Goal: Information Seeking & Learning: Learn about a topic

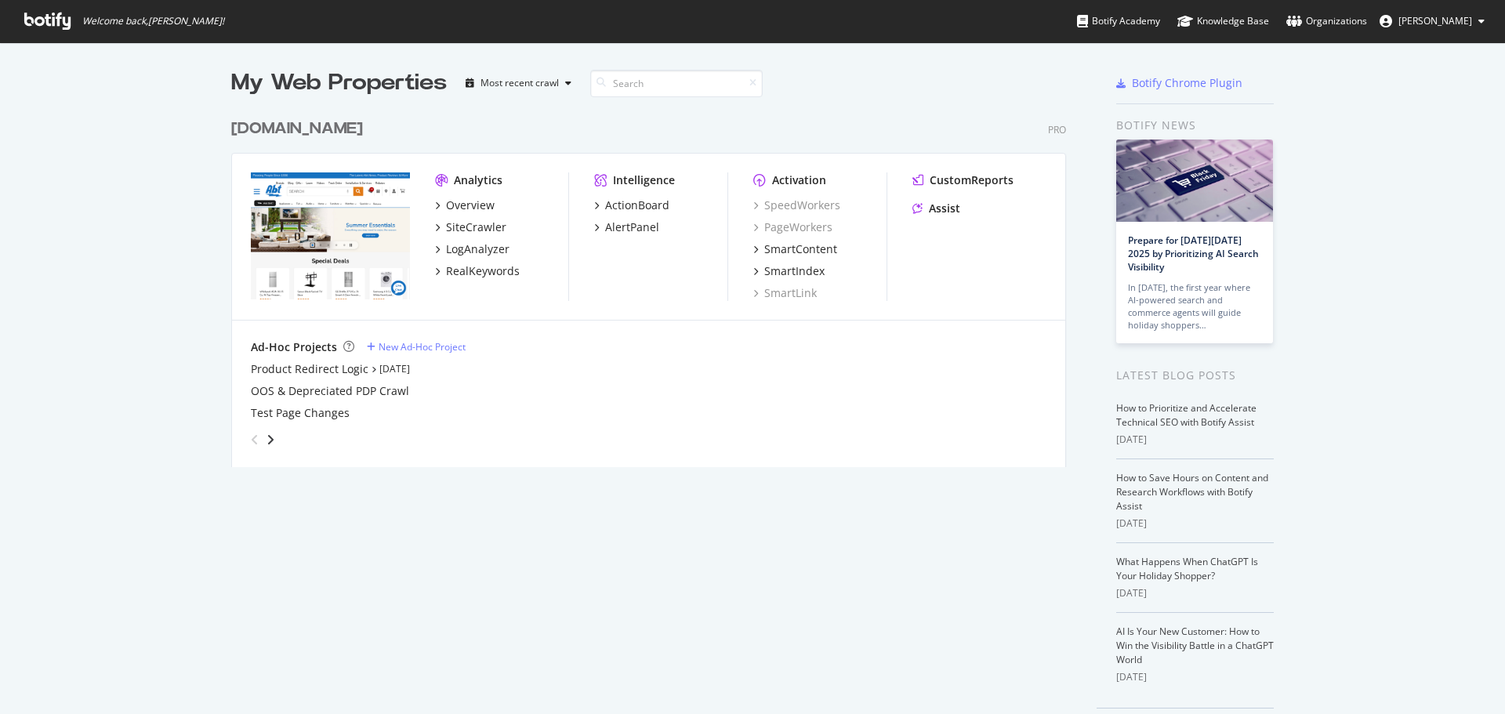
scroll to position [702, 1482]
click at [487, 267] on div "RealKeywords" at bounding box center [483, 271] width 74 height 16
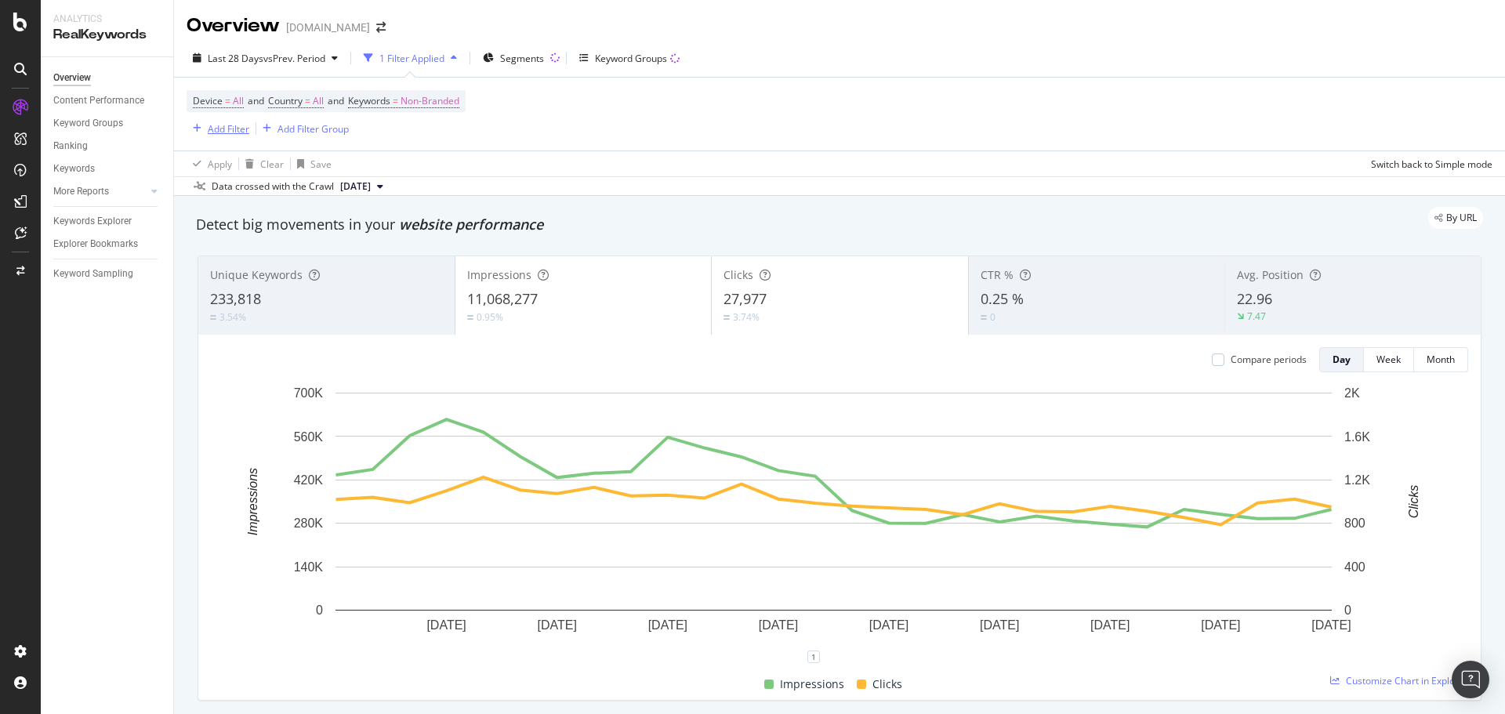
click at [222, 125] on div "Add Filter" at bounding box center [229, 128] width 42 height 13
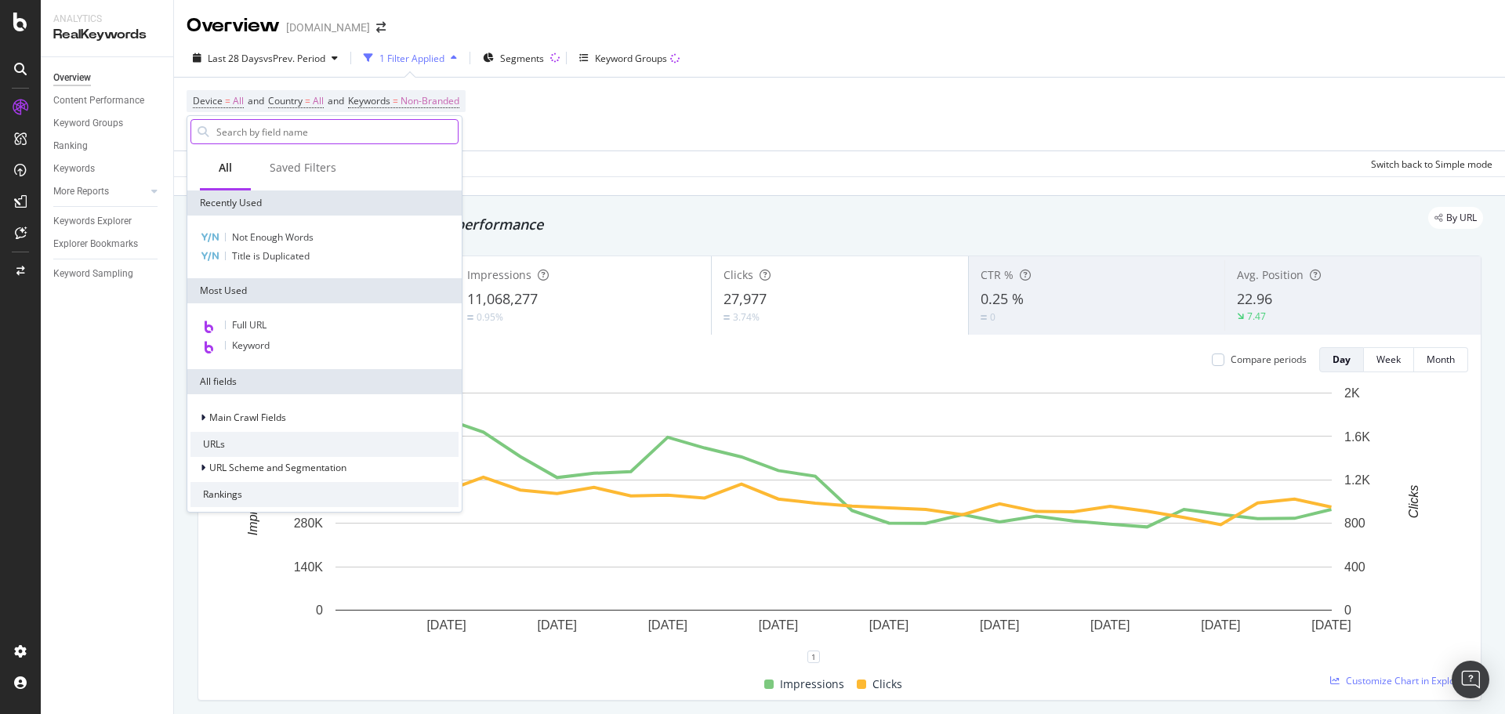
click at [280, 127] on input "text" at bounding box center [336, 132] width 243 height 24
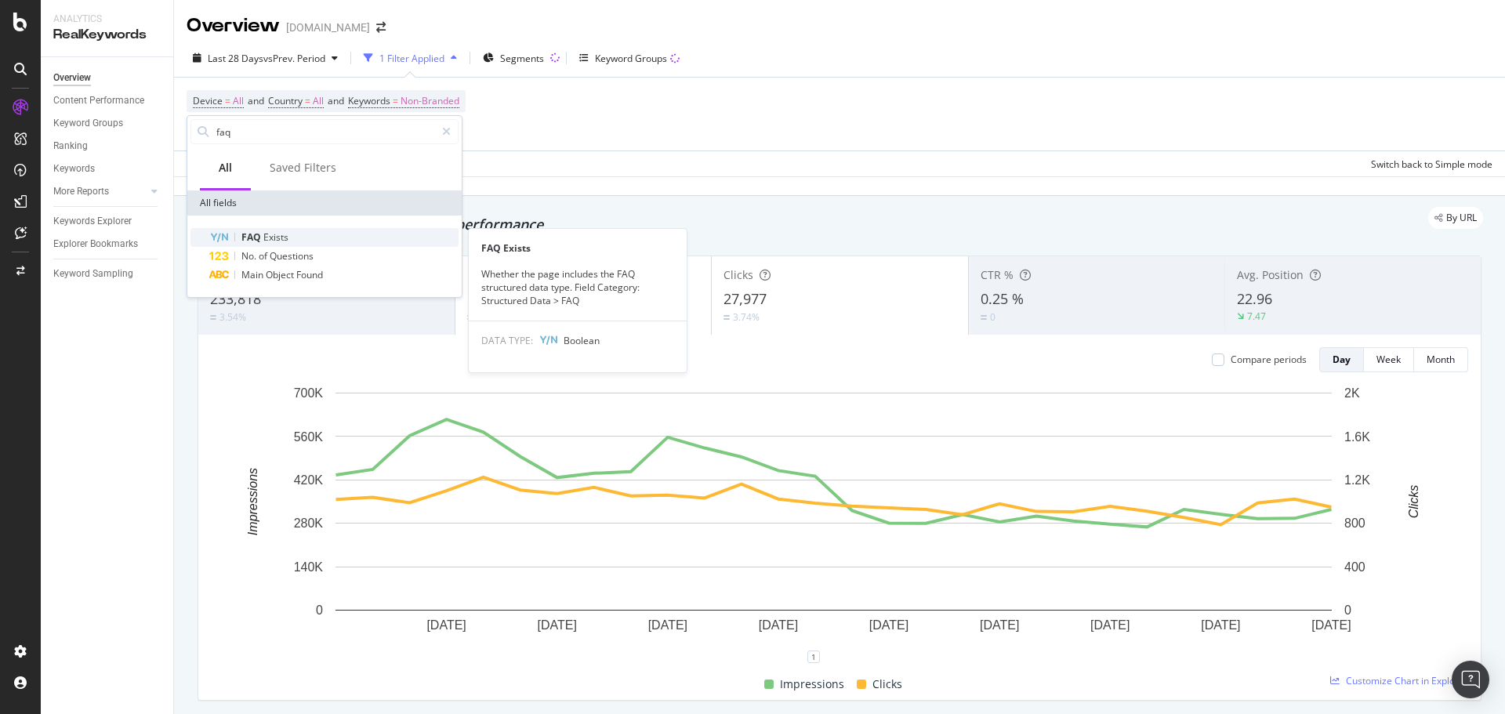
type input "faq"
click at [277, 235] on span "Exists" at bounding box center [275, 236] width 25 height 13
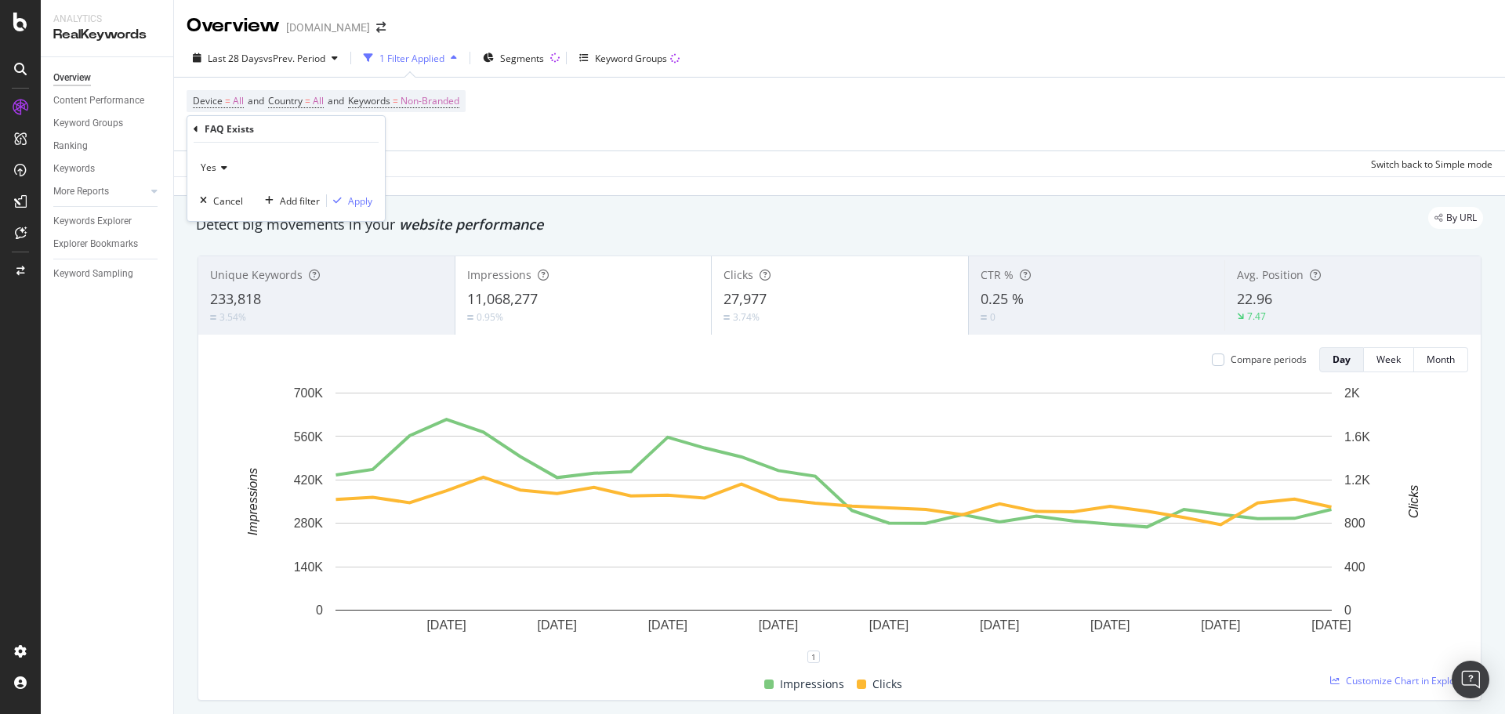
click at [208, 165] on span "Yes" at bounding box center [209, 167] width 16 height 13
click at [219, 217] on span "No" at bounding box center [214, 220] width 13 height 13
click at [351, 194] on div "Apply" at bounding box center [360, 200] width 24 height 13
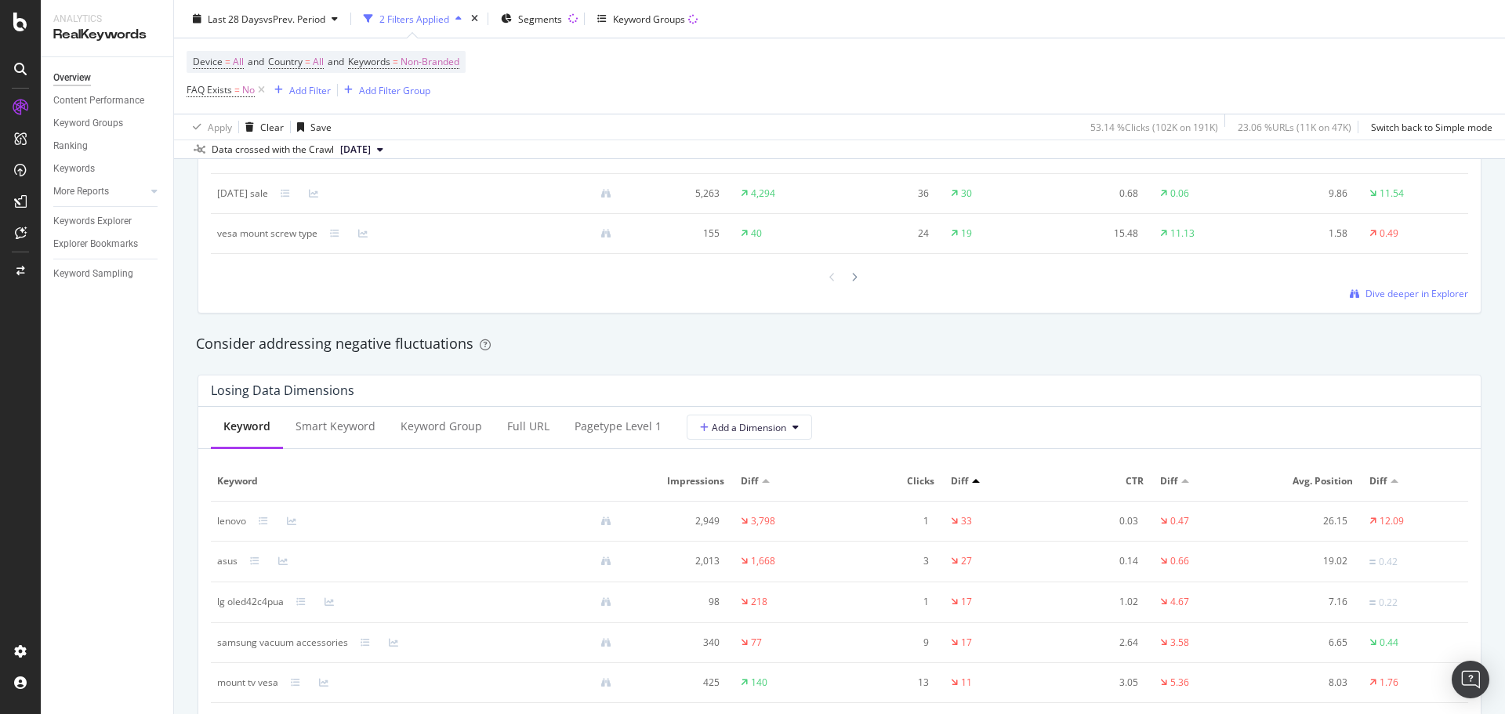
scroll to position [1646, 0]
click at [261, 92] on icon at bounding box center [261, 90] width 13 height 16
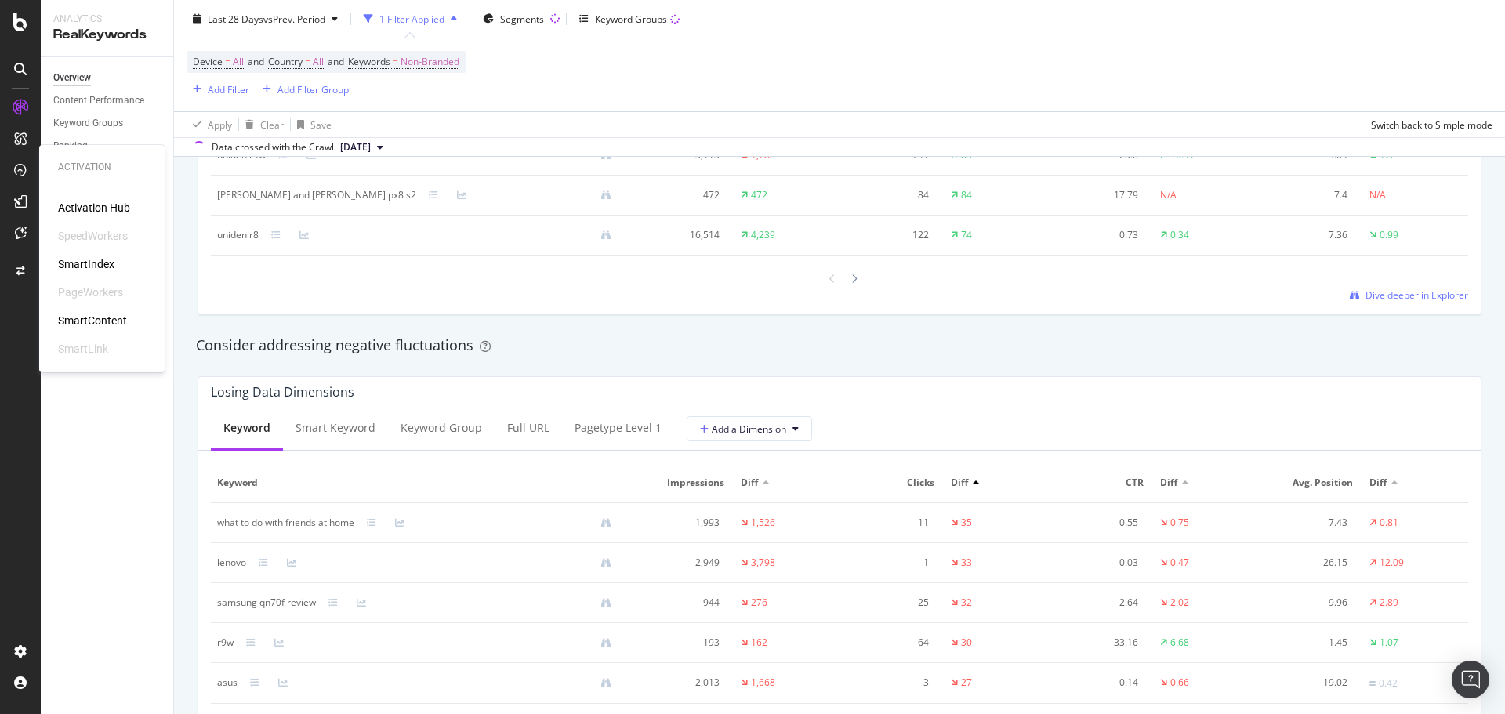
scroll to position [1644, 0]
click at [78, 234] on div "CustomReports" at bounding box center [96, 239] width 77 height 16
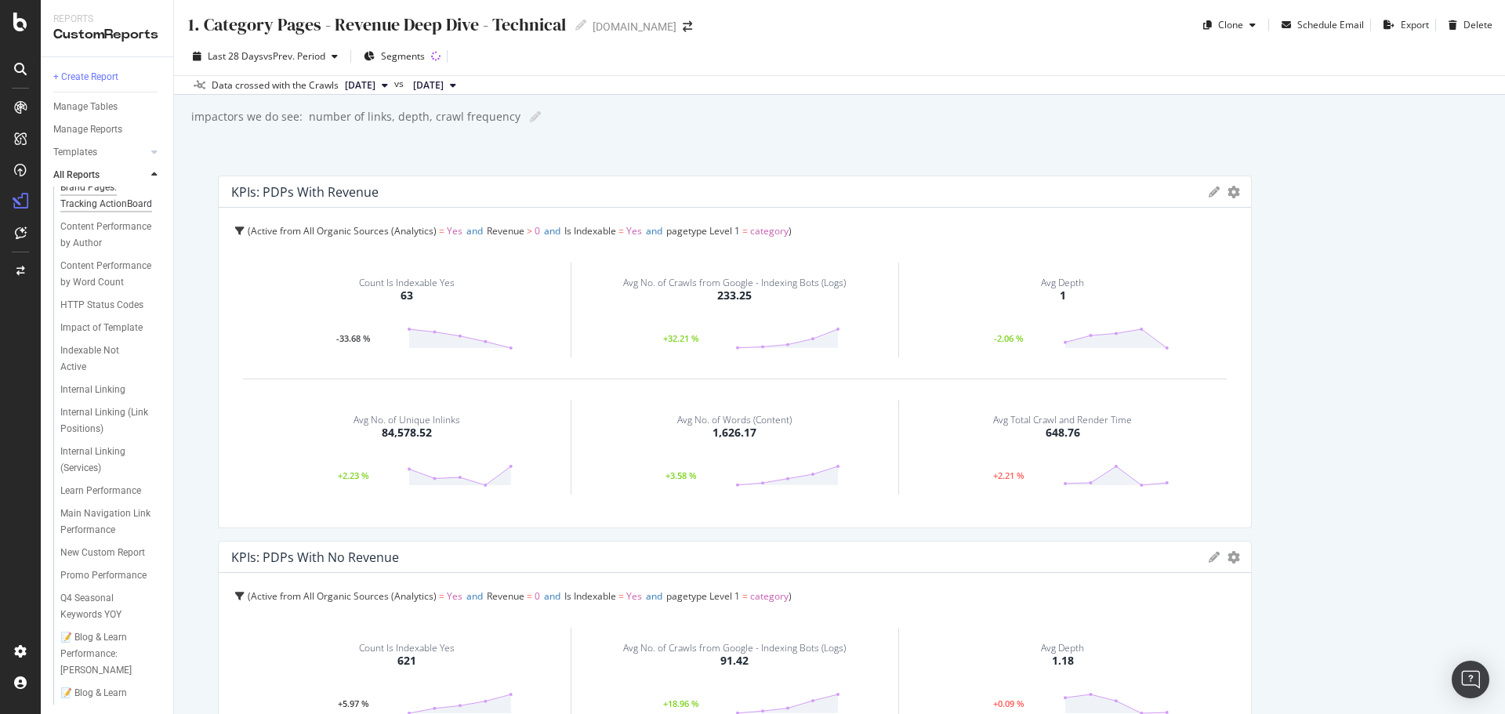
scroll to position [705, 0]
click at [85, 427] on div "Learn Performance" at bounding box center [100, 419] width 81 height 16
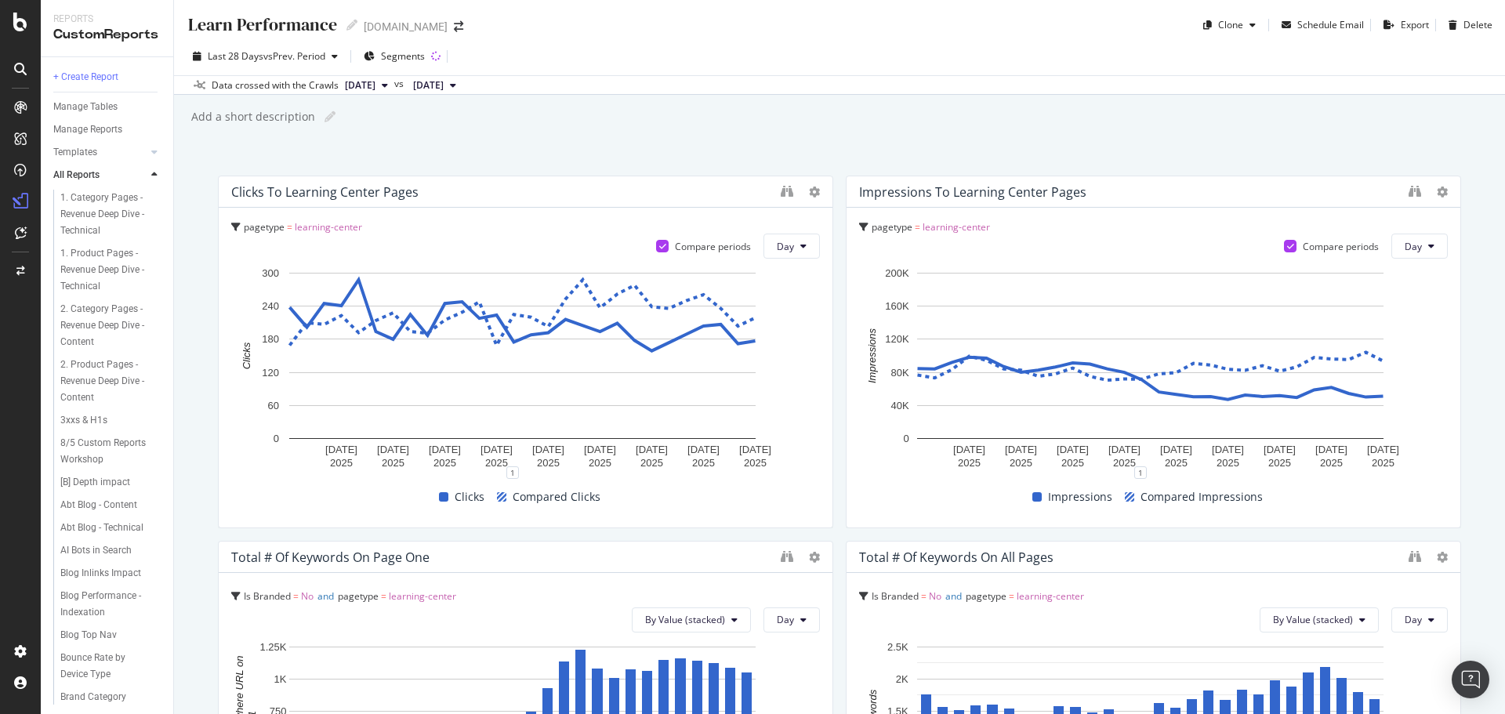
click at [295, 189] on div "Clicks to Learning Center Pages" at bounding box center [324, 192] width 187 height 16
click at [401, 190] on div "Clicks to Learning Center Pages" at bounding box center [324, 192] width 187 height 16
click at [78, 230] on div "RealKeywords" at bounding box center [93, 230] width 70 height 16
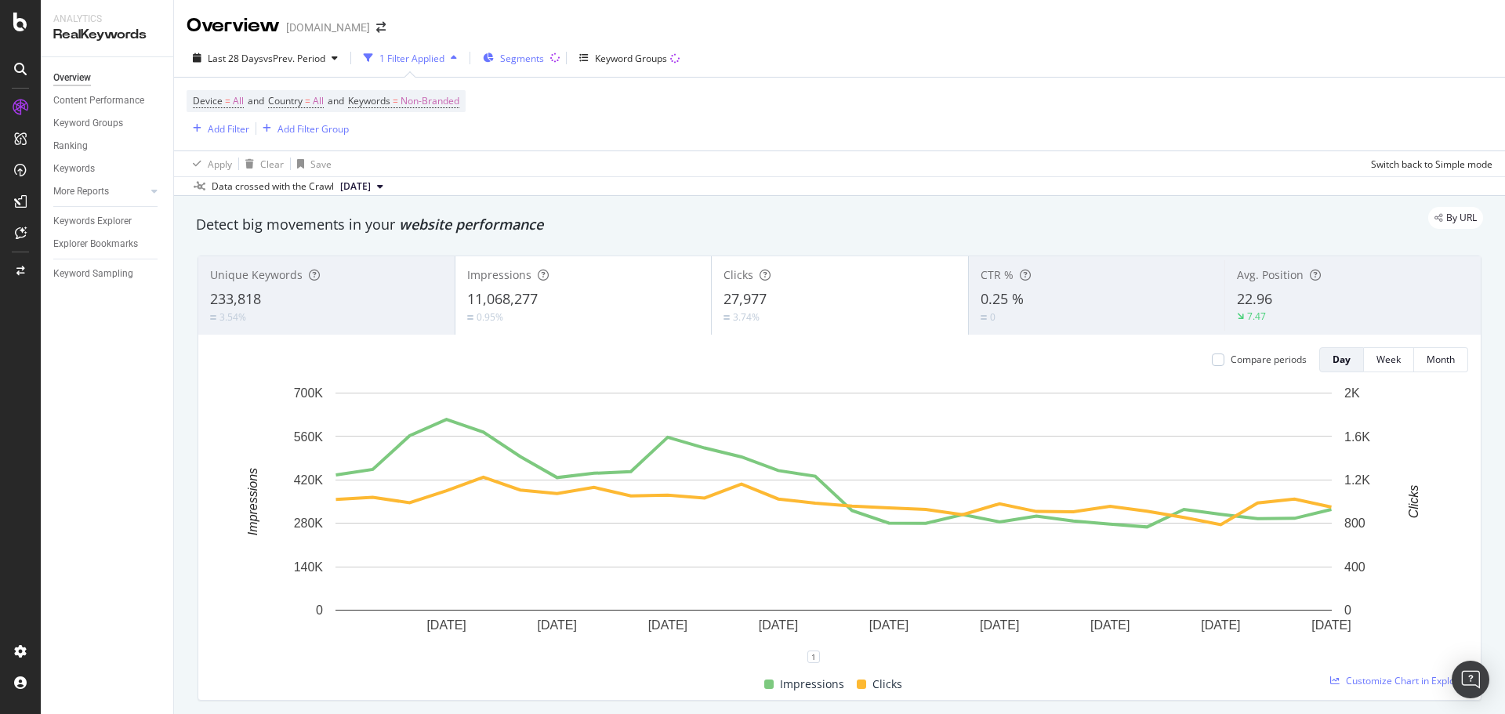
click at [524, 52] on span "Segments" at bounding box center [522, 58] width 44 height 13
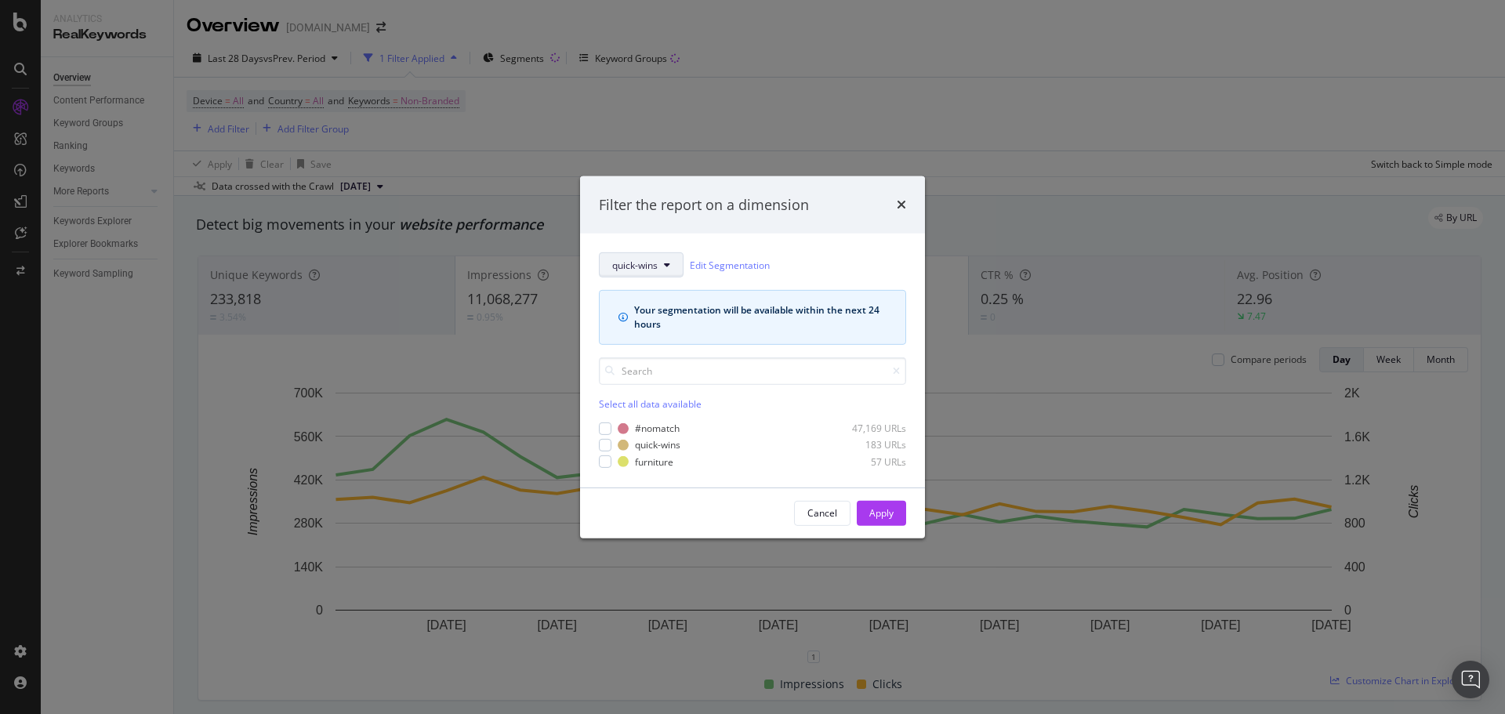
click at [625, 273] on button "quick-wins" at bounding box center [641, 264] width 85 height 25
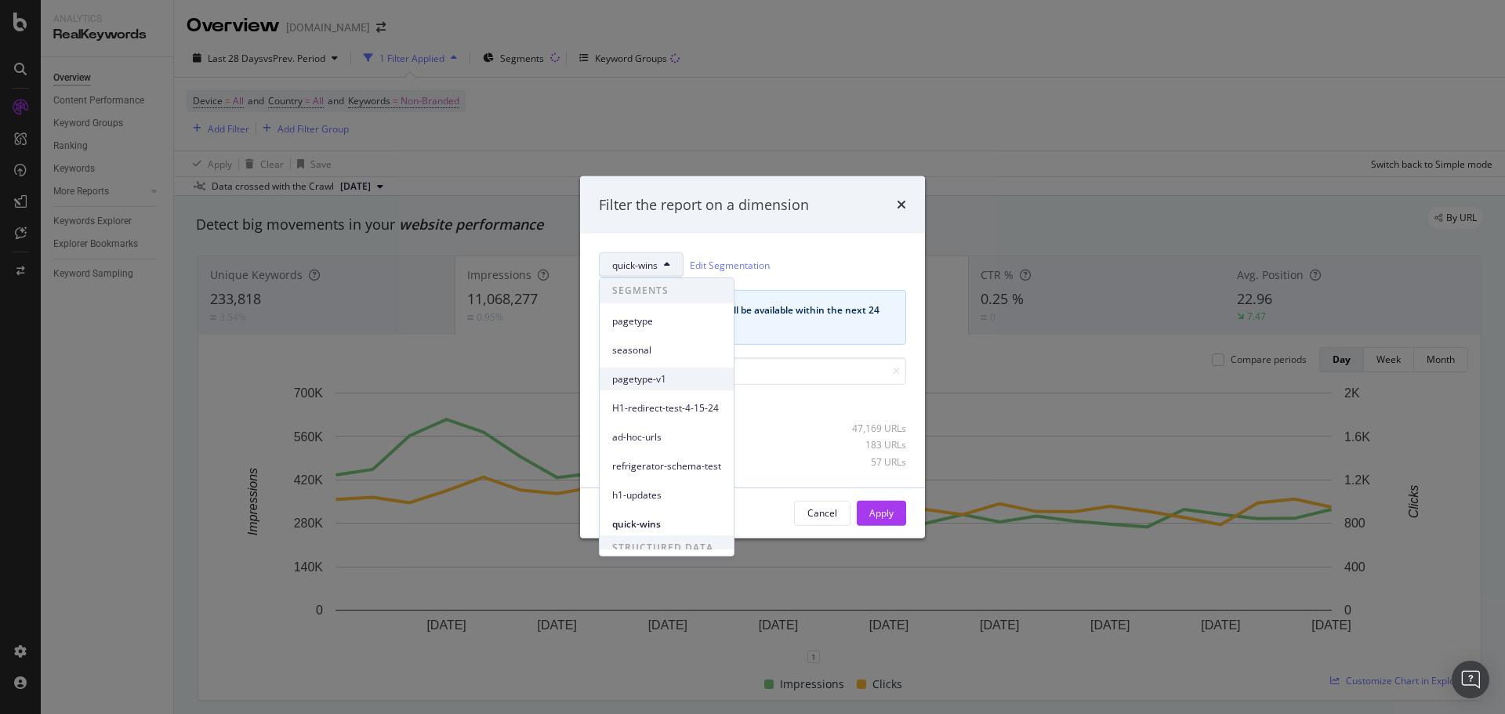
click at [663, 379] on span "pagetype-v1" at bounding box center [666, 379] width 109 height 14
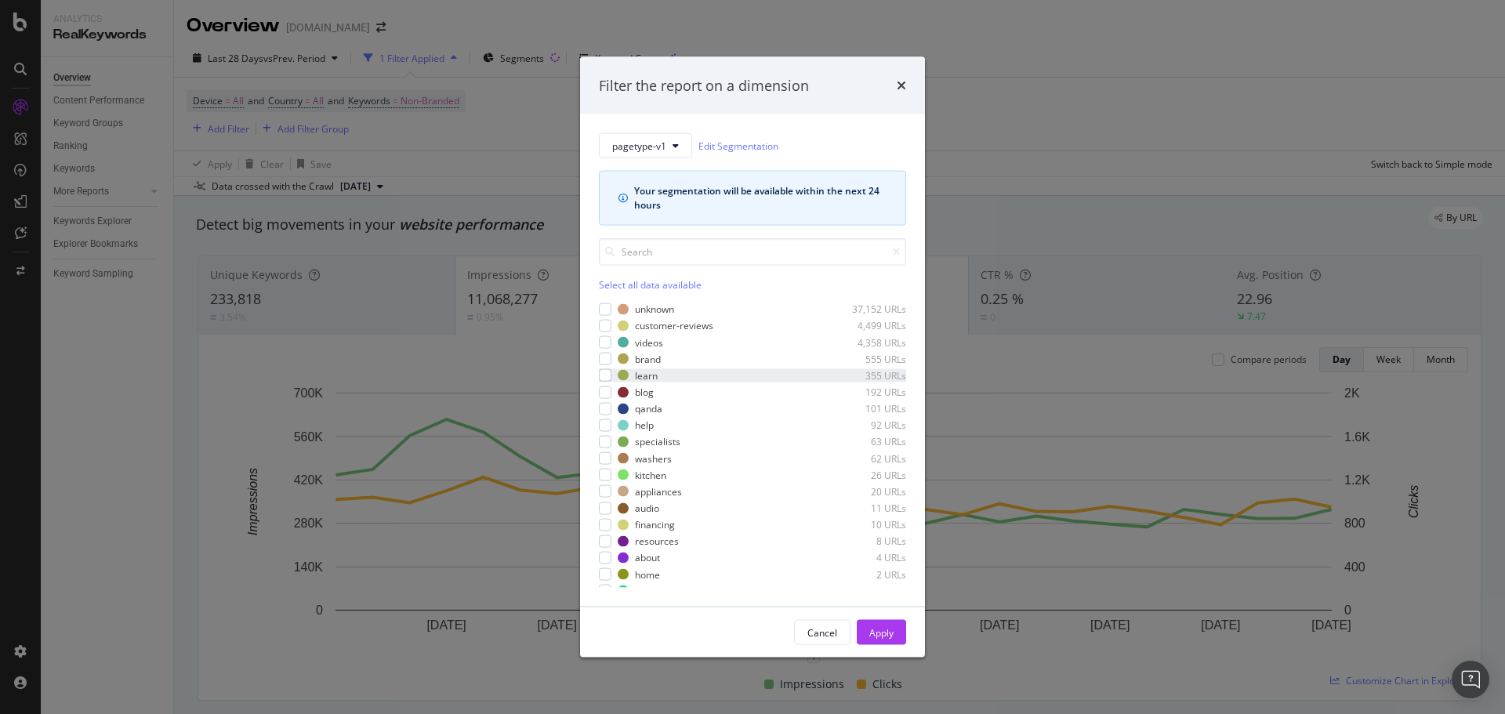
click at [611, 376] on div "learn 355 URLs" at bounding box center [752, 374] width 307 height 13
click at [876, 627] on div "Apply" at bounding box center [881, 632] width 24 height 13
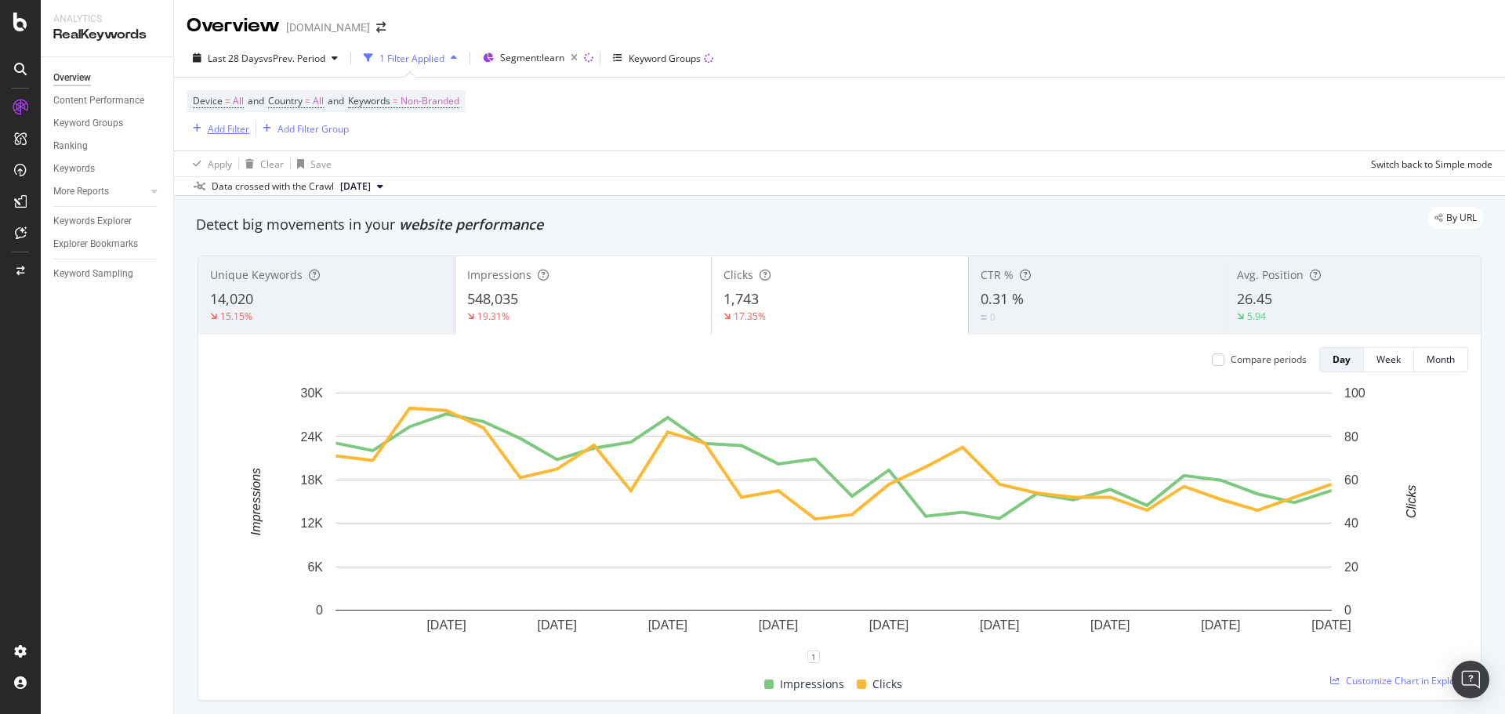
click at [204, 136] on div "Add Filter" at bounding box center [218, 128] width 63 height 17
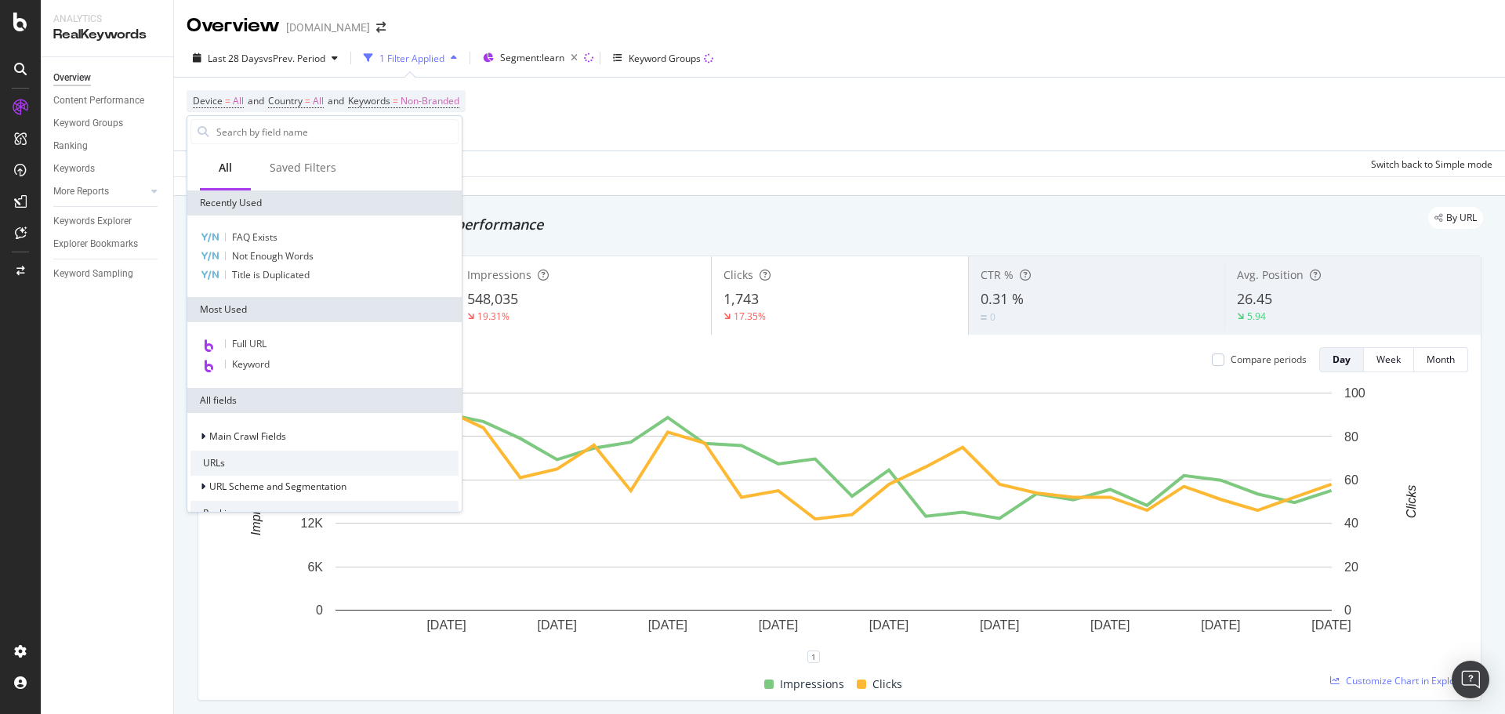
click at [256, 227] on div "FAQ Exists Not Enough Words Title is Duplicated" at bounding box center [324, 257] width 274 height 82
click at [257, 237] on span "FAQ Exists" at bounding box center [254, 236] width 45 height 13
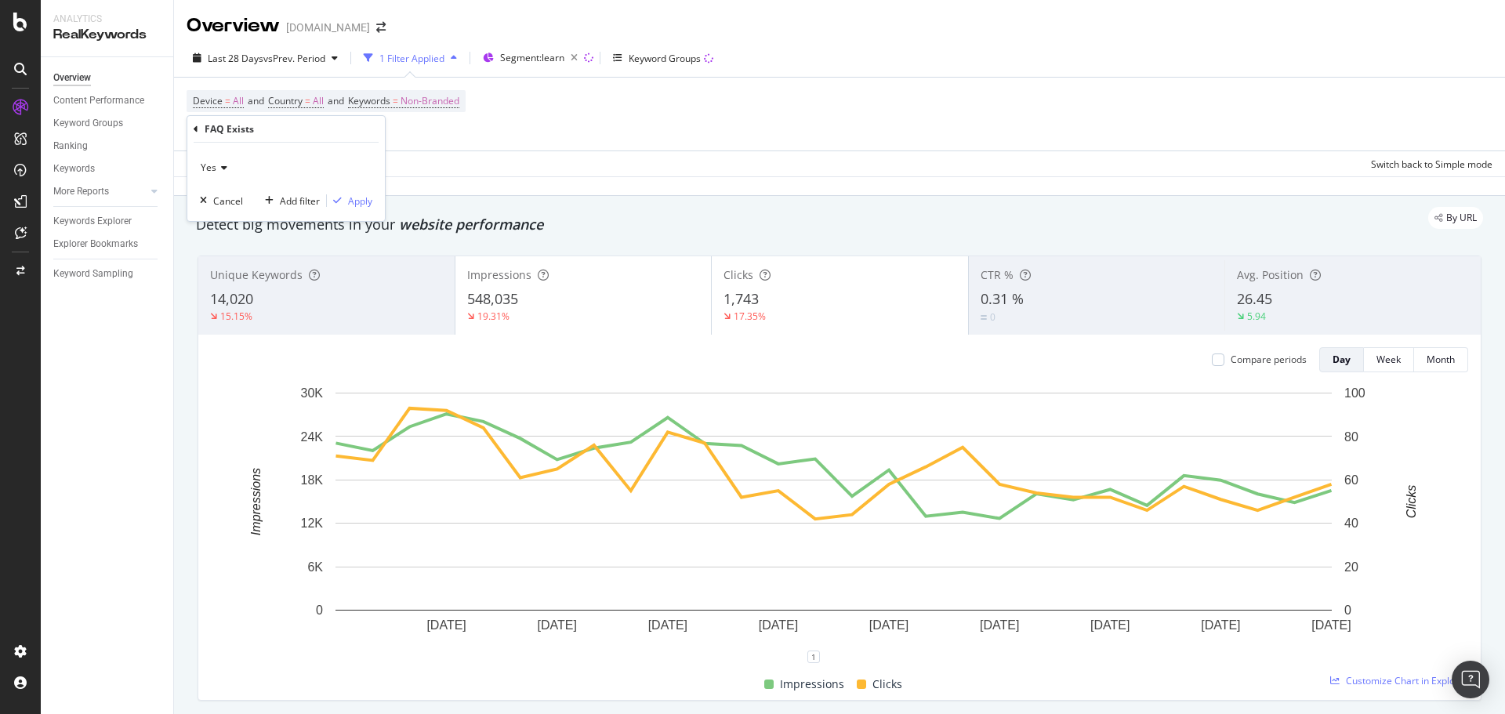
click at [201, 172] on span "Yes" at bounding box center [209, 167] width 16 height 13
click at [258, 216] on div "No" at bounding box center [288, 220] width 168 height 20
click at [359, 204] on div "Apply" at bounding box center [360, 200] width 24 height 13
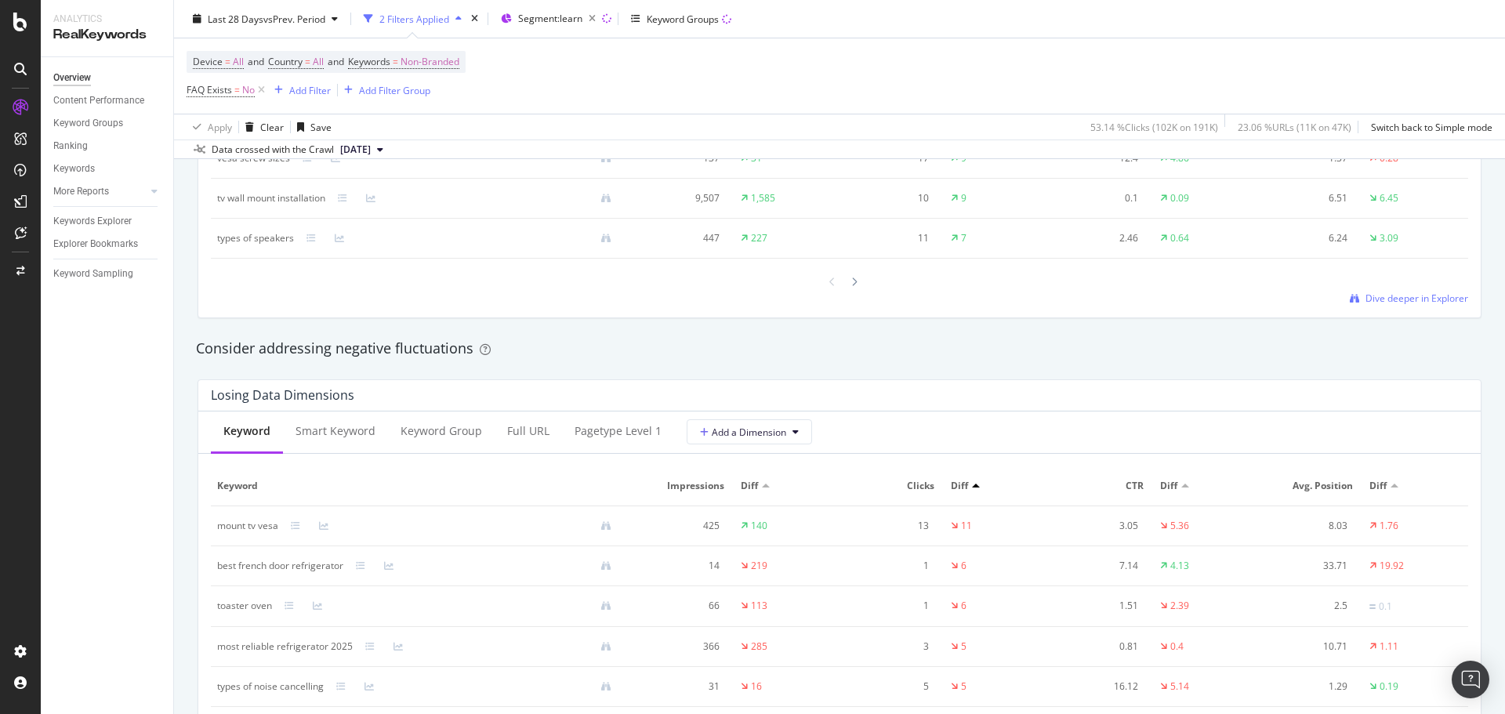
scroll to position [1960, 0]
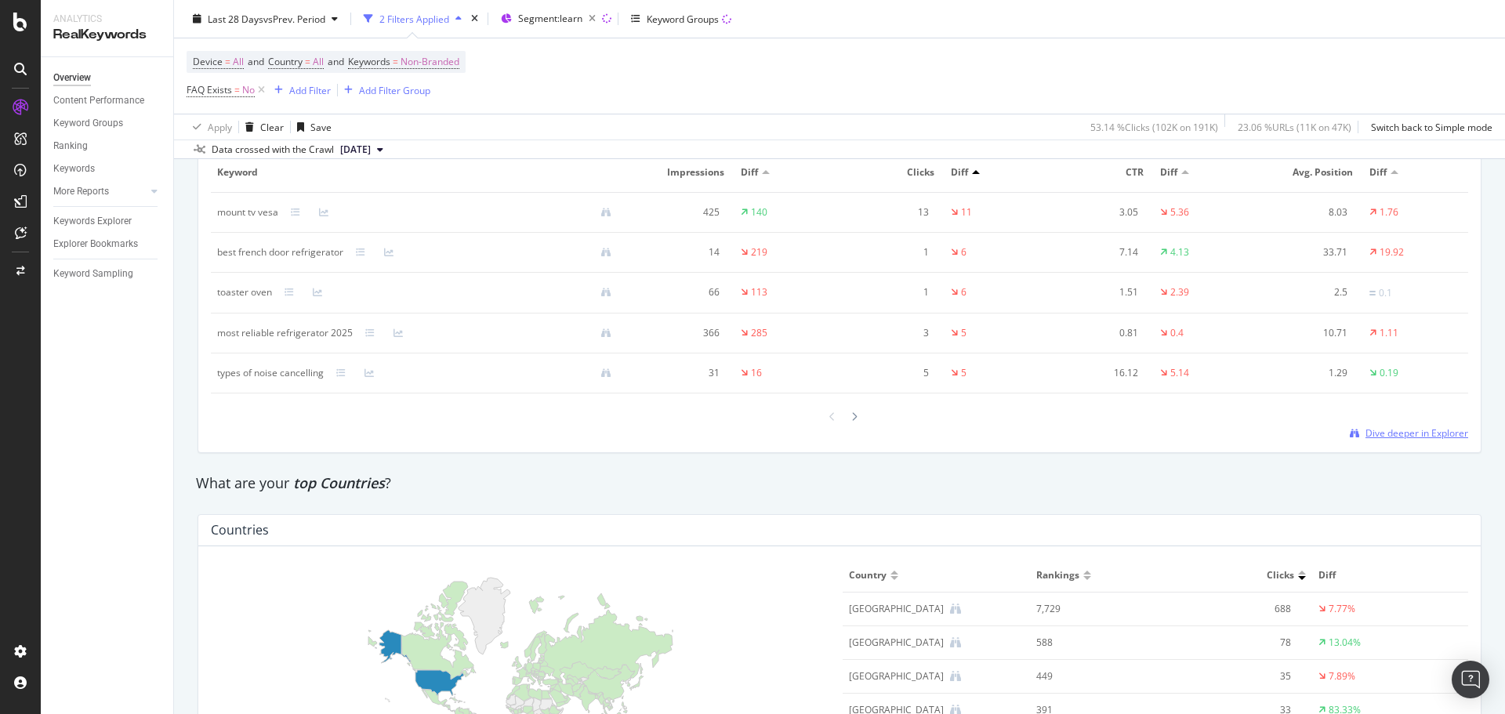
click at [1387, 437] on span "Dive deeper in Explorer" at bounding box center [1417, 432] width 103 height 13
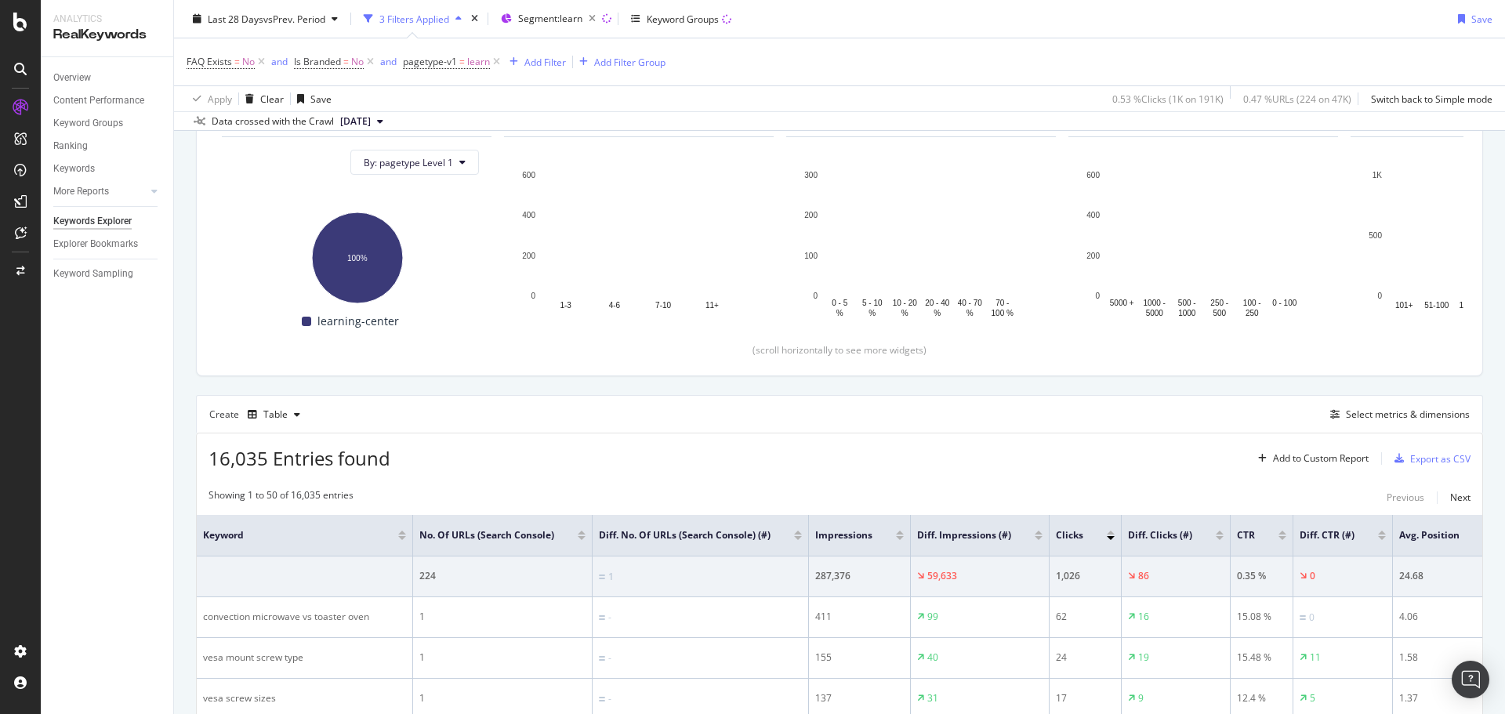
scroll to position [314, 0]
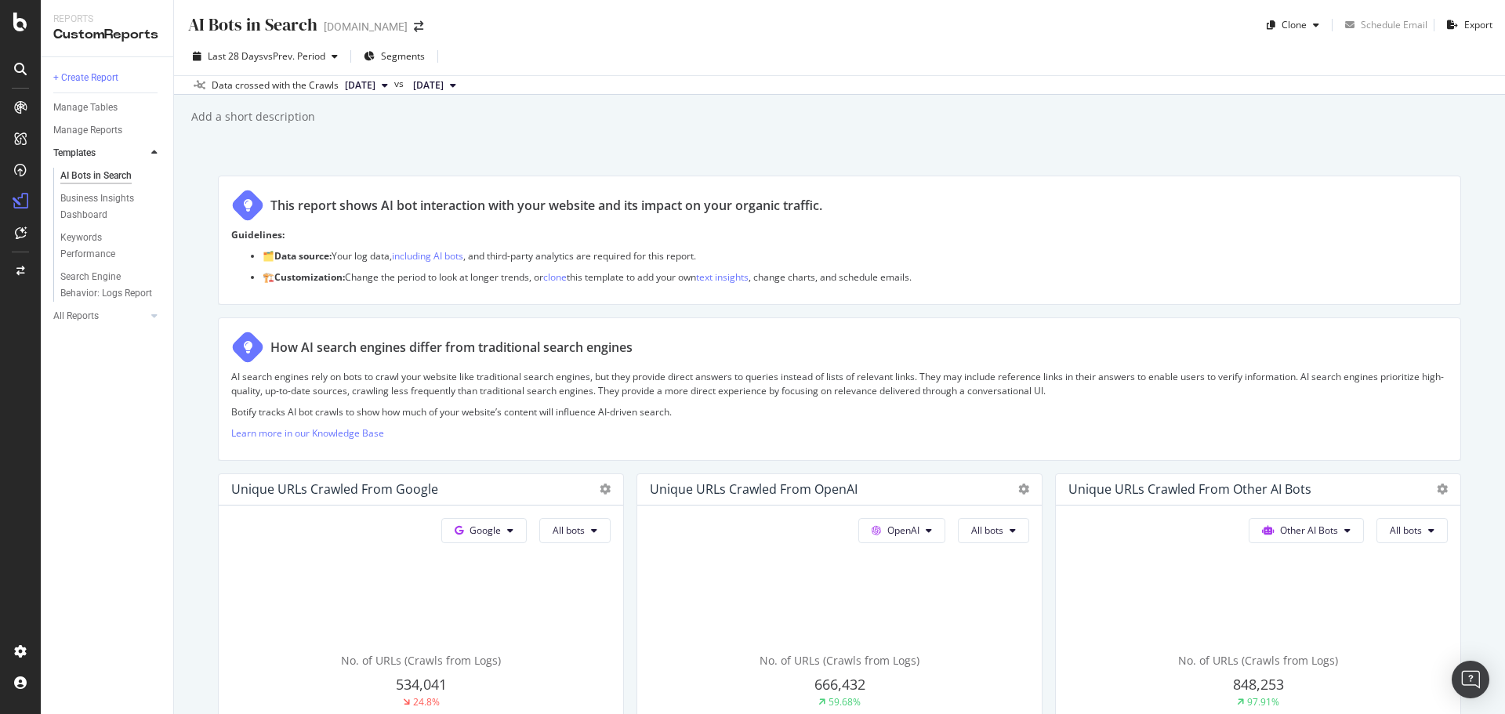
scroll to position [470, 0]
